Goal: Task Accomplishment & Management: Use online tool/utility

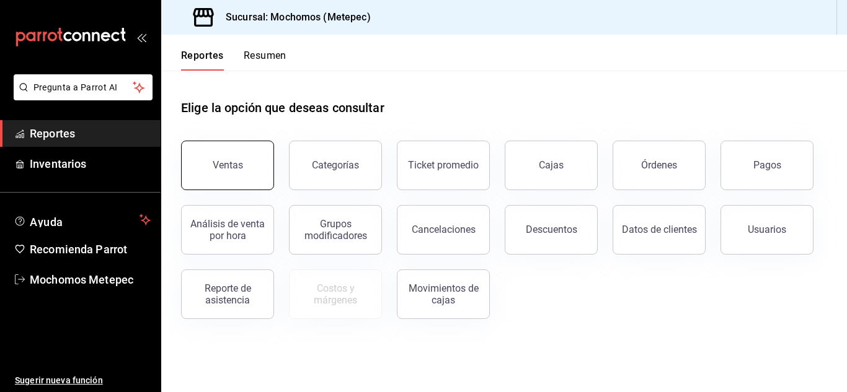
click at [221, 165] on div "Ventas" at bounding box center [228, 165] width 30 height 12
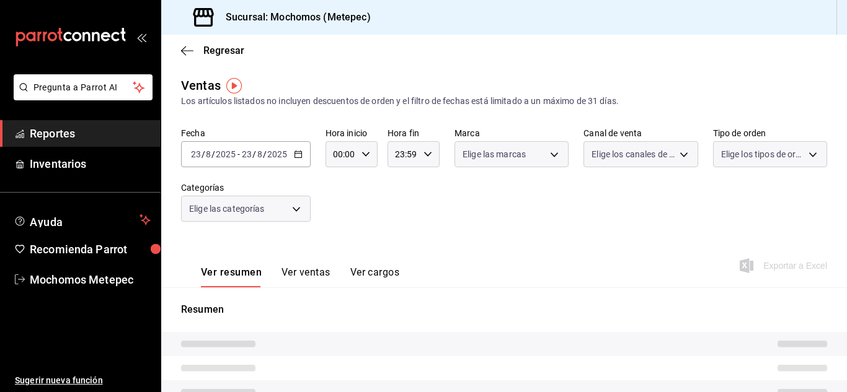
type input "05:00"
type input "PARROT,UBER_EATS,RAPPI,DIDI_FOOD,ONLINE"
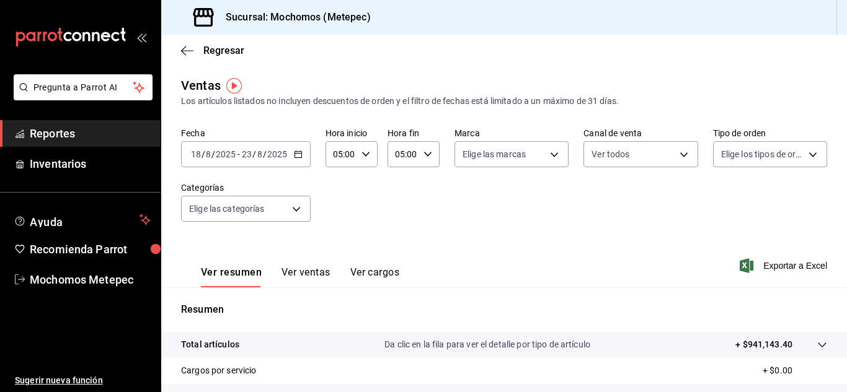
click at [295, 152] on \(Stroke\) "button" at bounding box center [298, 154] width 7 height 7
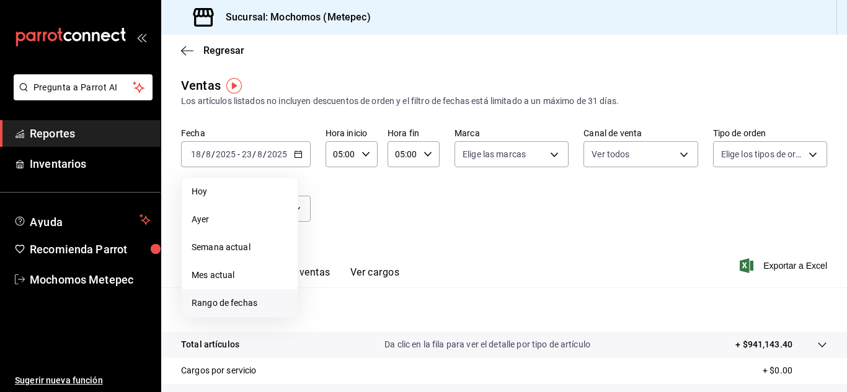
click at [241, 308] on span "Rango de fechas" at bounding box center [240, 303] width 96 height 13
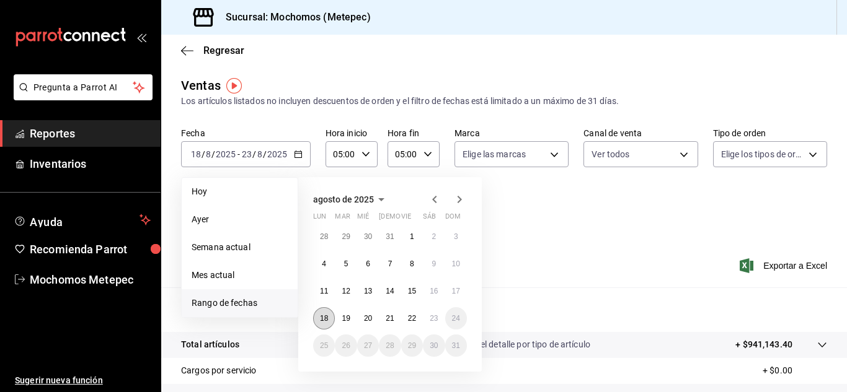
click at [326, 323] on button "18" at bounding box center [324, 319] width 22 height 22
click at [427, 324] on button "23" at bounding box center [434, 319] width 22 height 22
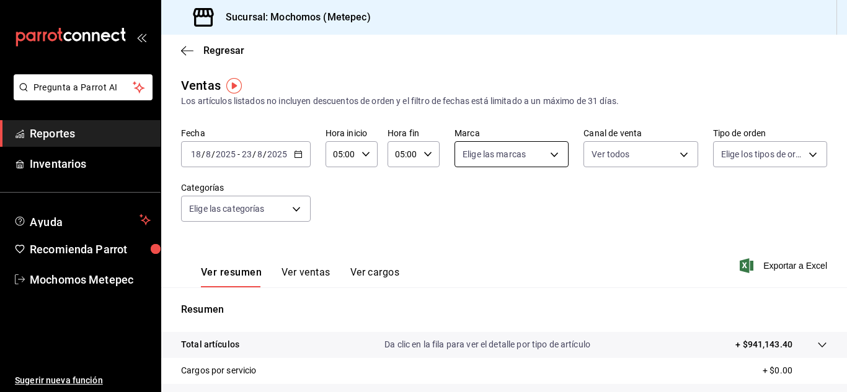
click at [521, 160] on body "Pregunta a Parrot AI Reportes Inventarios Ayuda Recomienda Parrot Mochomos Mete…" at bounding box center [423, 196] width 847 height 392
click at [468, 205] on input "checkbox" at bounding box center [464, 202] width 11 height 11
checkbox input "true"
type input "2365f74e-aa6b-4392-bdf2-72765591bddf"
checkbox input "true"
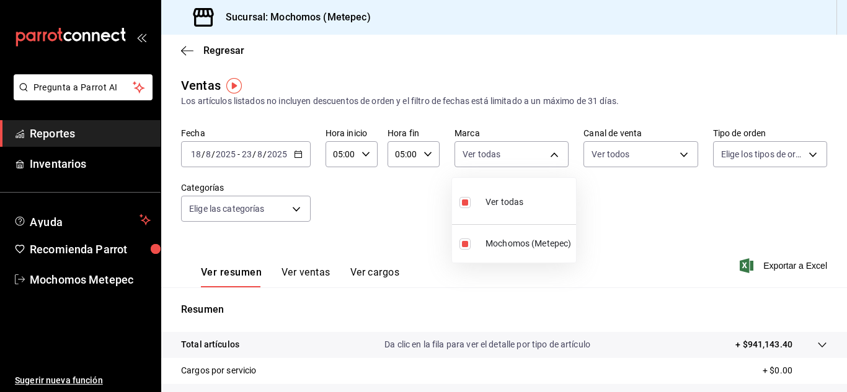
click at [637, 157] on div at bounding box center [423, 196] width 847 height 392
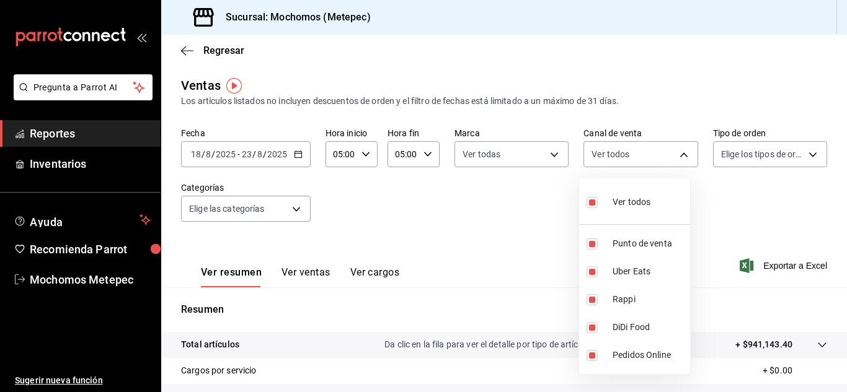
click at [637, 157] on body "Pregunta a Parrot AI Reportes Inventarios Ayuda Recomienda Parrot Mochomos Mete…" at bounding box center [423, 196] width 847 height 392
click at [766, 152] on div at bounding box center [423, 196] width 847 height 392
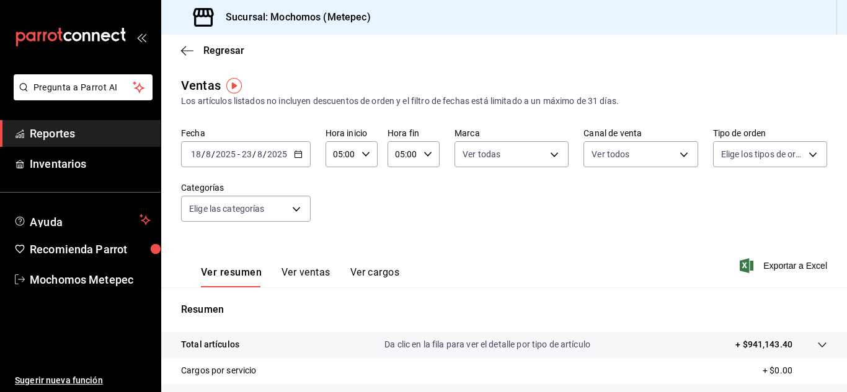
click at [766, 152] on body "Pregunta a Parrot AI Reportes Inventarios Ayuda Recomienda Parrot Mochomos Mete…" at bounding box center [423, 196] width 847 height 392
click at [717, 200] on input "checkbox" at bounding box center [719, 202] width 11 height 11
checkbox input "true"
type input "3a236ed8-2e24-47ca-8e59-ead494492482,da8509e8-5fca-4f62-958e-973104937870,EXTER…"
checkbox input "true"
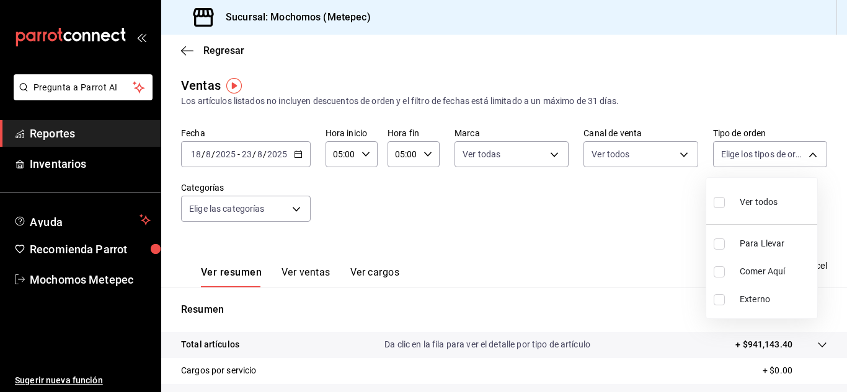
checkbox input "true"
click at [295, 216] on div at bounding box center [423, 196] width 847 height 392
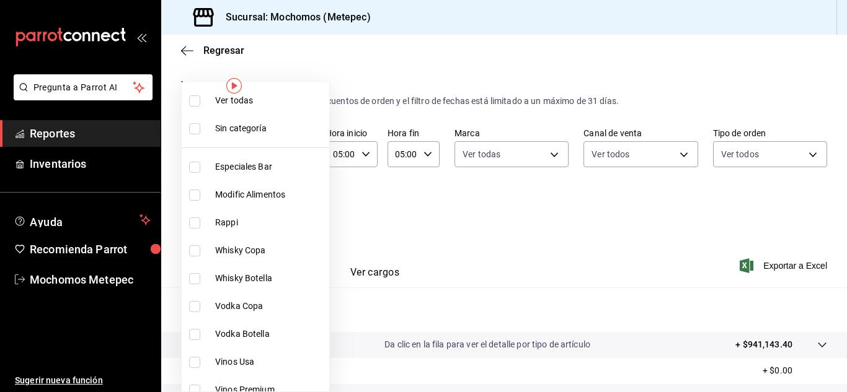
click at [295, 216] on body "Pregunta a Parrot AI Reportes Inventarios Ayuda Recomienda Parrot Mochomos Mete…" at bounding box center [423, 196] width 847 height 392
click at [200, 121] on li "Sin categoría" at bounding box center [256, 129] width 148 height 28
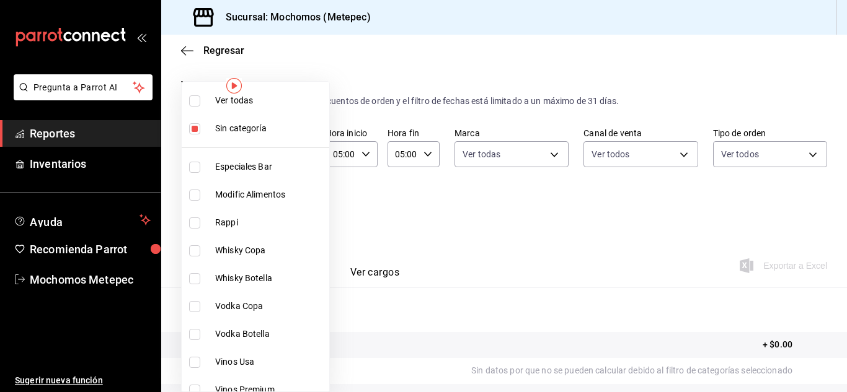
click at [200, 121] on li "Sin categoría" at bounding box center [256, 129] width 148 height 28
checkbox input "false"
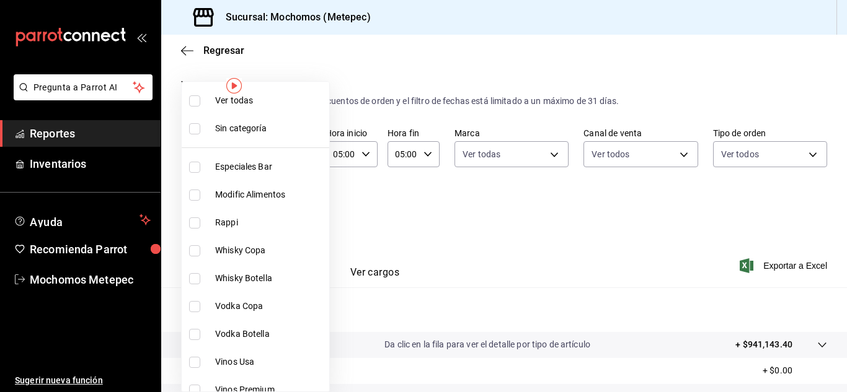
click at [192, 101] on input "checkbox" at bounding box center [194, 100] width 11 height 11
checkbox input "true"
type input "c9cbc288-c827-488d-81f5-370afefb1912,46081463-7037-4dd2-a9ab-e56ff6a8fa7c,bf958…"
checkbox input "true"
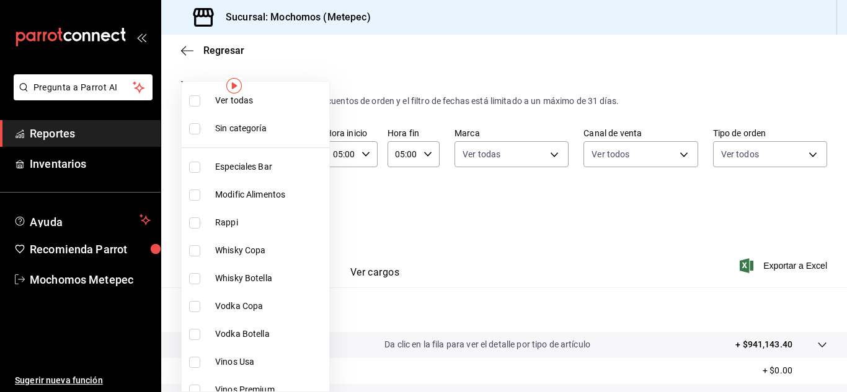
checkbox input "true"
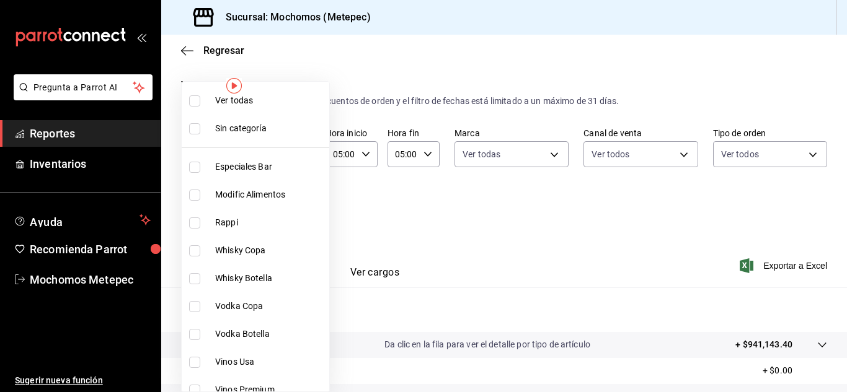
checkbox input "true"
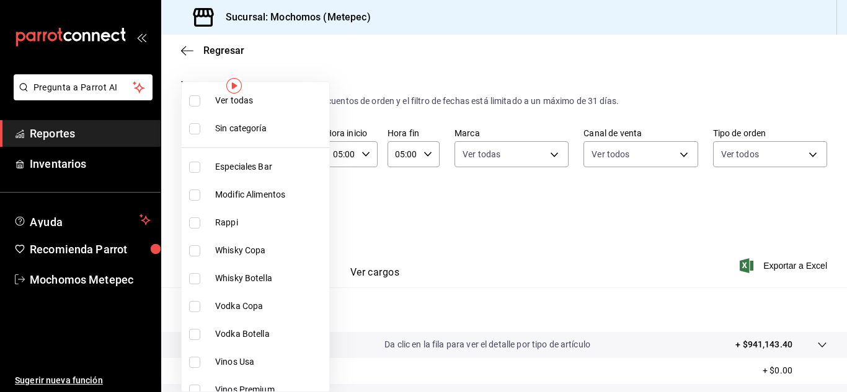
checkbox input "true"
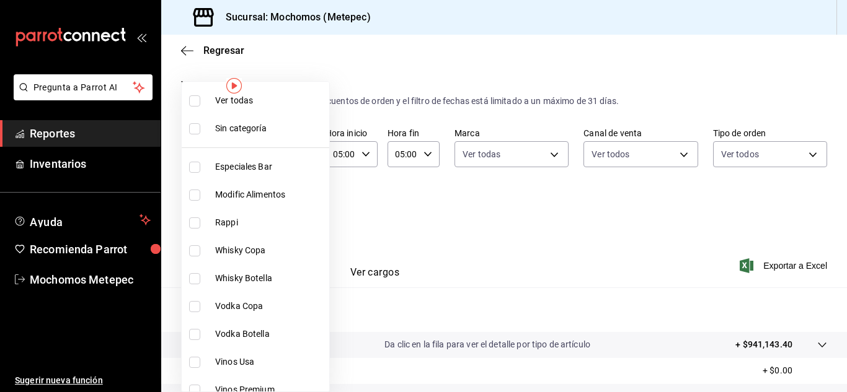
checkbox input "true"
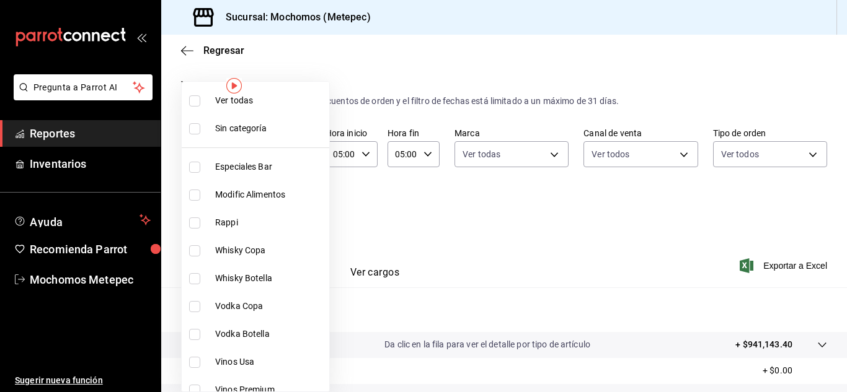
checkbox input "true"
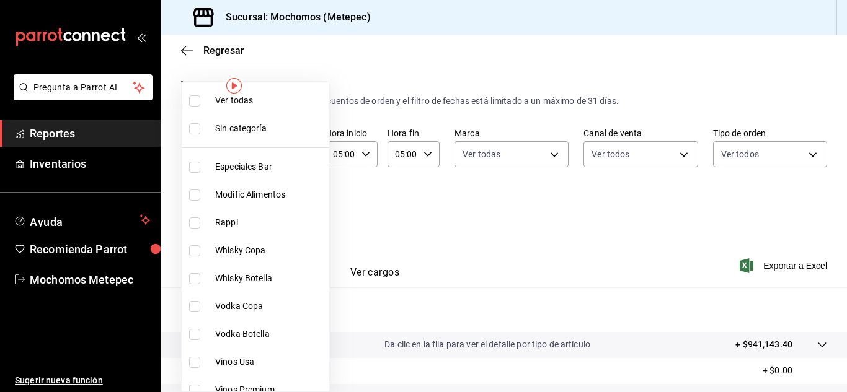
checkbox input "true"
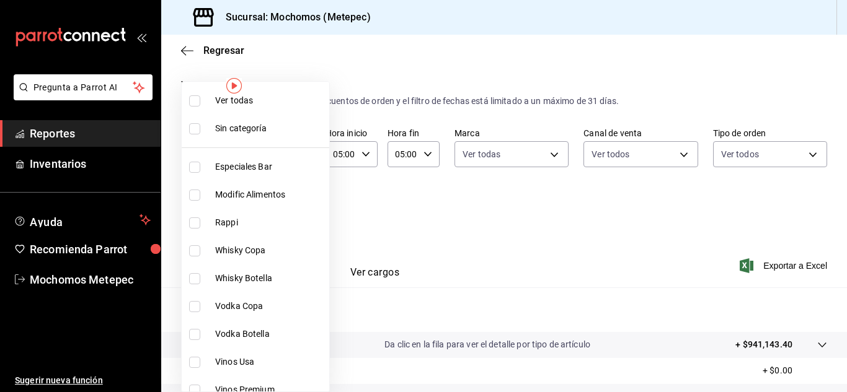
checkbox input "true"
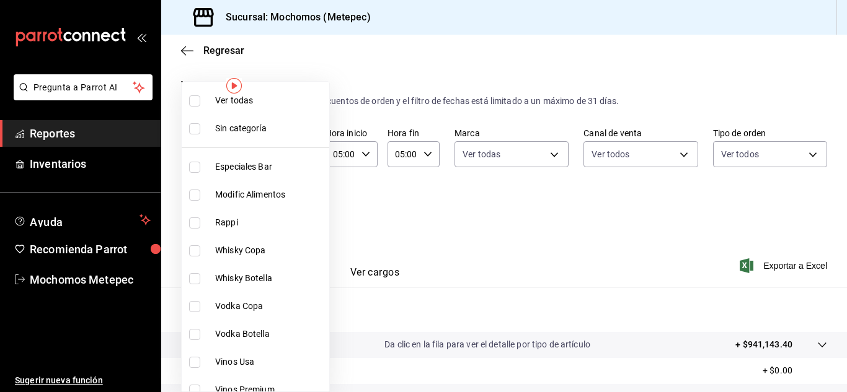
checkbox input "true"
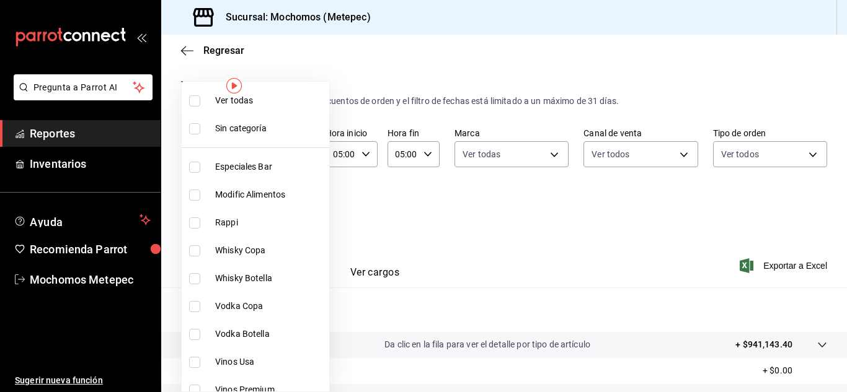
checkbox input "true"
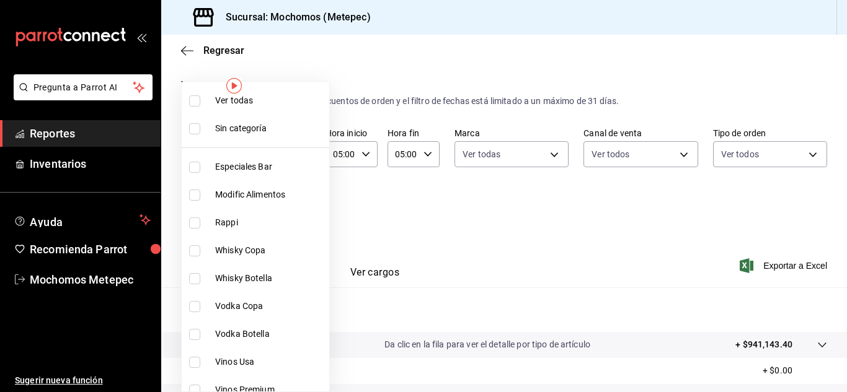
checkbox input "true"
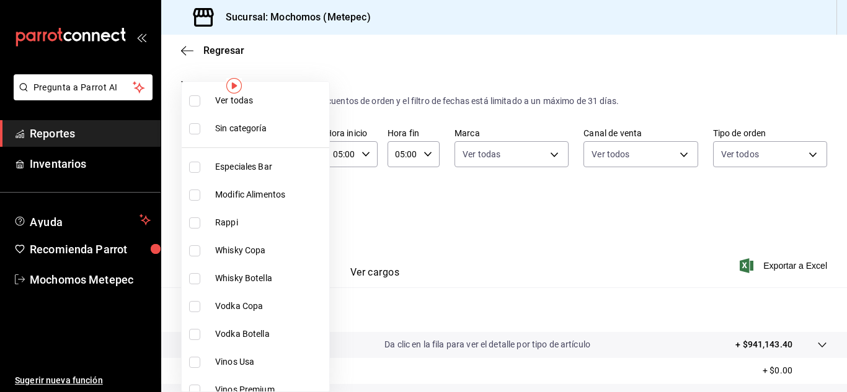
checkbox input "true"
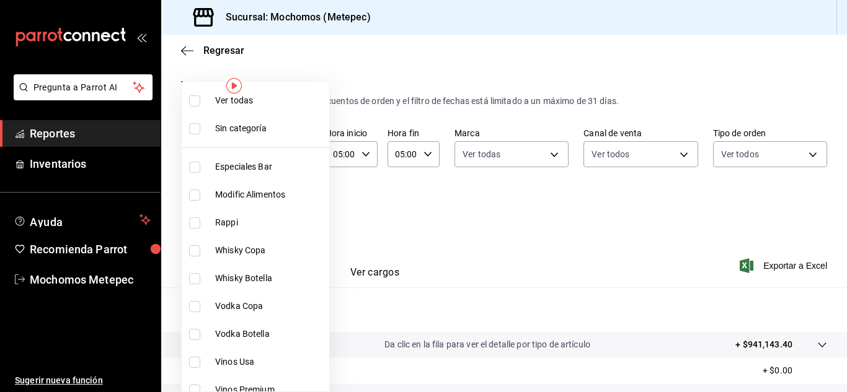
checkbox input "true"
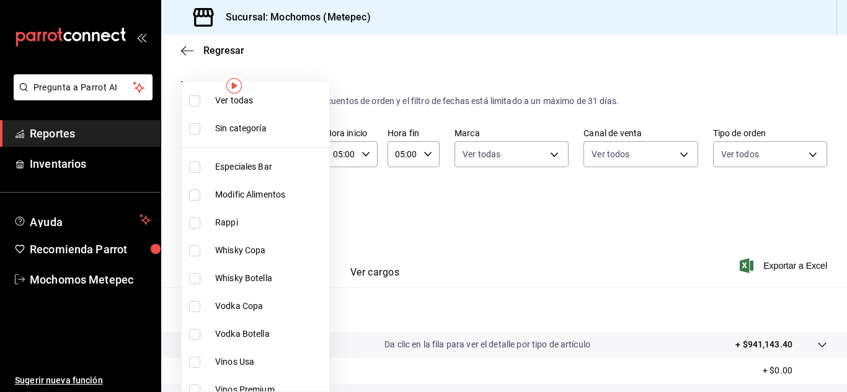
checkbox input "true"
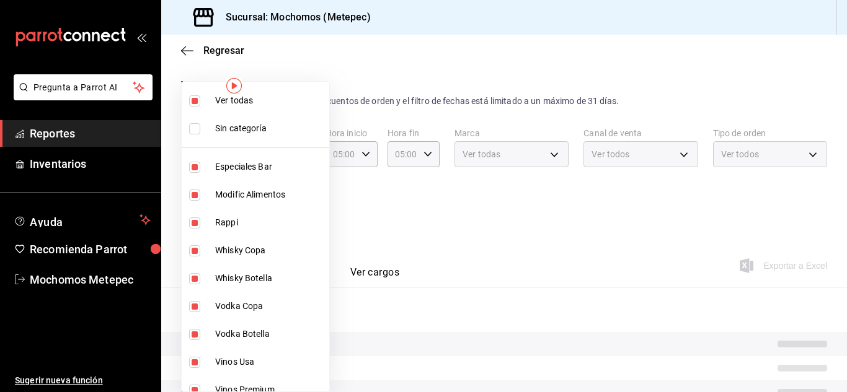
click at [446, 211] on div at bounding box center [423, 196] width 847 height 392
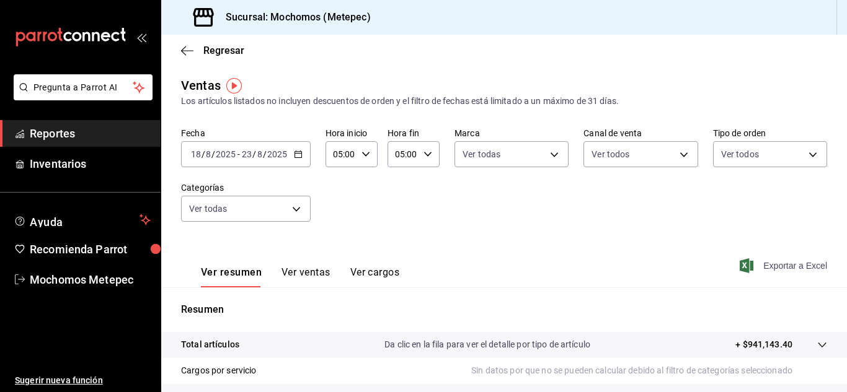
click at [750, 268] on span "Exportar a Excel" at bounding box center [784, 266] width 85 height 15
click at [288, 212] on body "Pregunta a Parrot AI Reportes Inventarios Ayuda Recomienda Parrot Mochomos Mete…" at bounding box center [423, 196] width 847 height 392
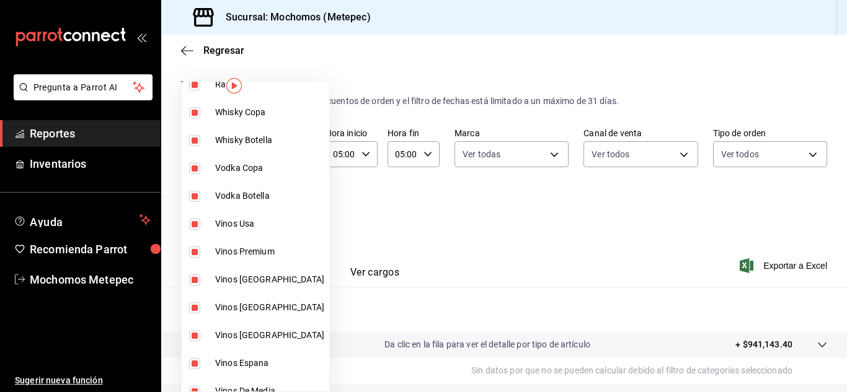
scroll to position [139, 0]
click at [458, 223] on div at bounding box center [423, 196] width 847 height 392
